Goal: Check status: Check status

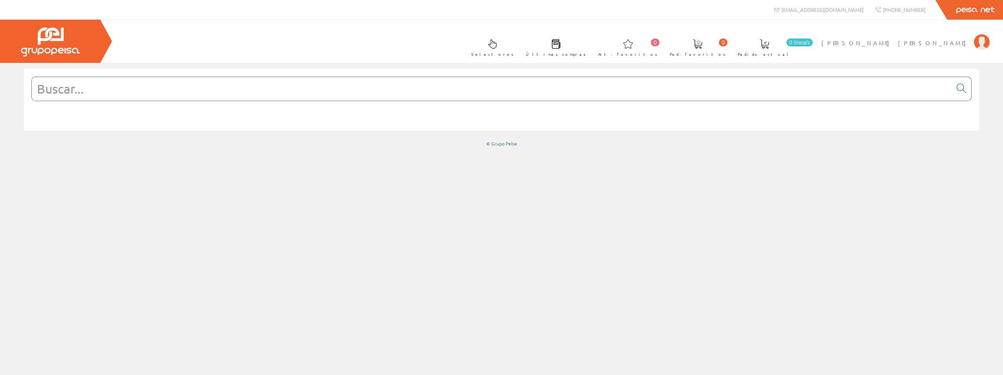
click at [945, 40] on span "[PERSON_NAME] [PERSON_NAME]" at bounding box center [895, 43] width 149 height 8
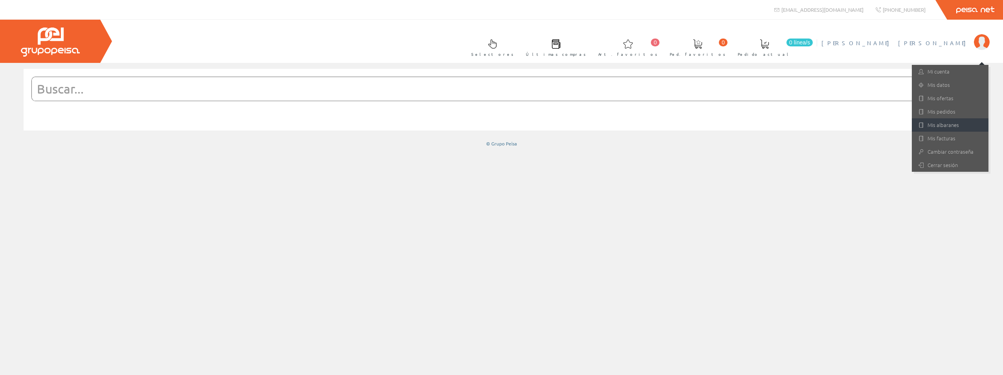
click at [944, 122] on link "Mis albaranes" at bounding box center [950, 124] width 77 height 13
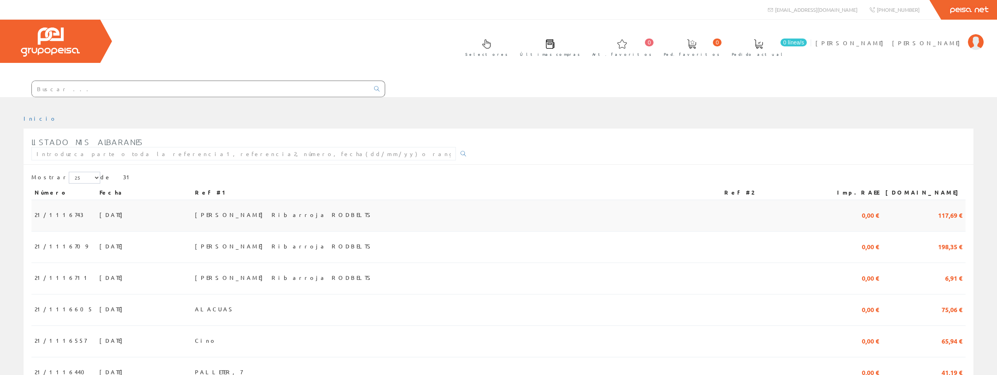
click at [288, 208] on span "[PERSON_NAME] Ribarroja RODBELTS" at bounding box center [284, 214] width 179 height 13
click at [295, 239] on span "[PERSON_NAME] Ribarroja RODBELTS" at bounding box center [284, 245] width 179 height 13
click at [284, 271] on span "[PERSON_NAME] Ribarroja RODBELTS" at bounding box center [284, 277] width 179 height 13
click at [307, 208] on span "[PERSON_NAME] Ribarroja RODBELTS" at bounding box center [284, 214] width 179 height 13
click at [290, 239] on span "[PERSON_NAME] Ribarroja RODBELTS" at bounding box center [284, 245] width 179 height 13
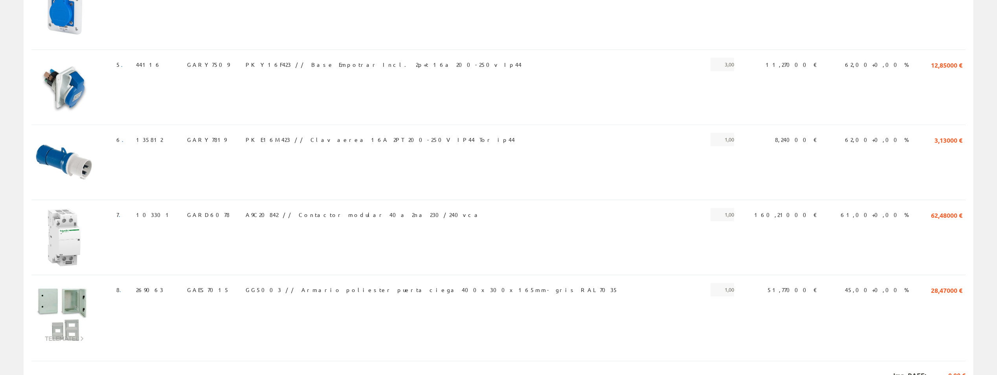
scroll to position [460, 0]
